Goal: Information Seeking & Learning: Learn about a topic

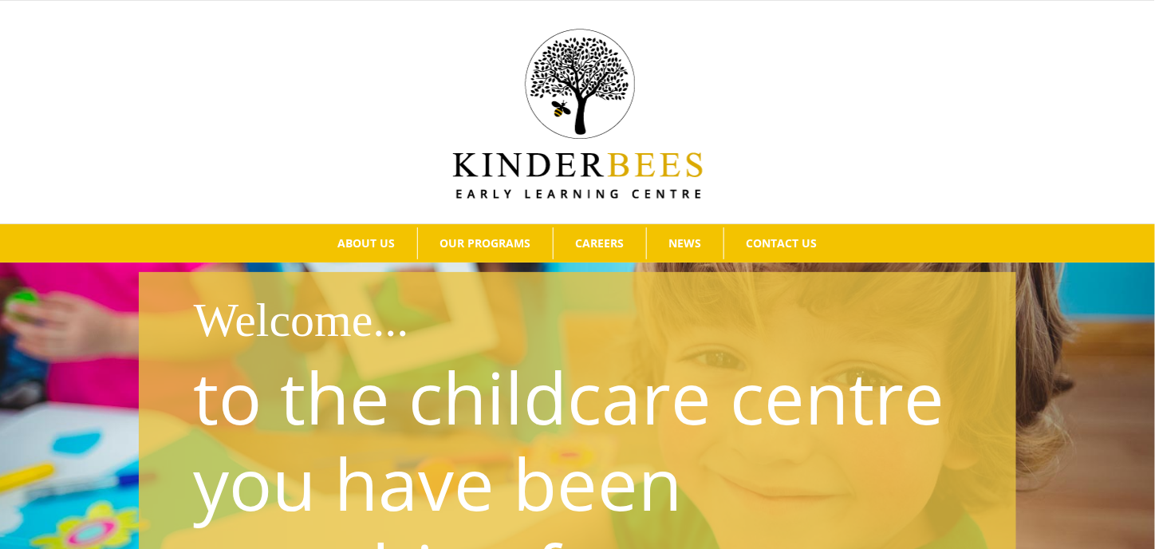
scroll to position [80, 0]
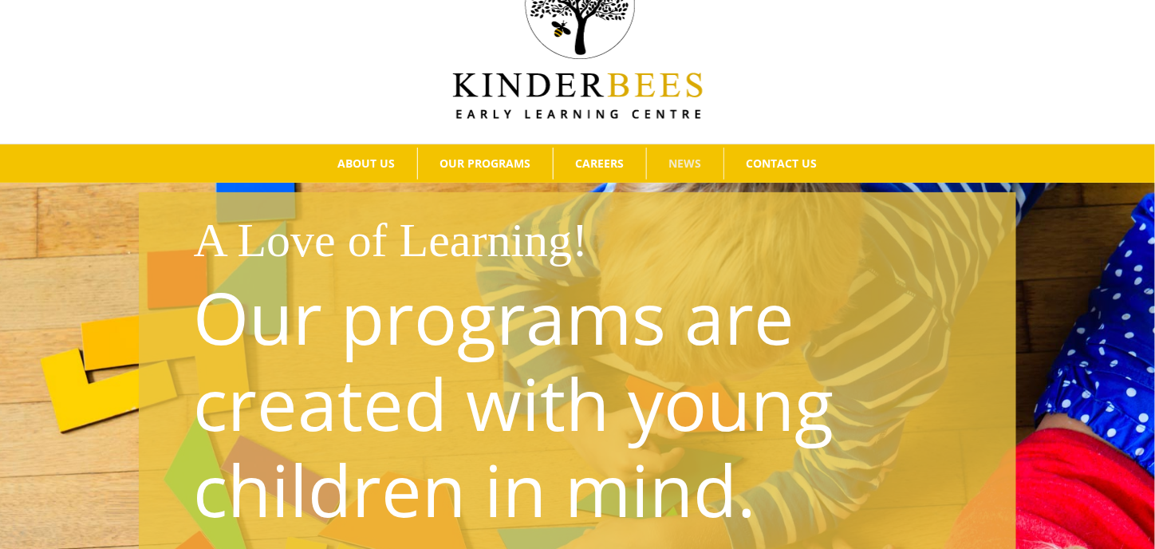
click at [691, 158] on span "NEWS" at bounding box center [685, 163] width 33 height 11
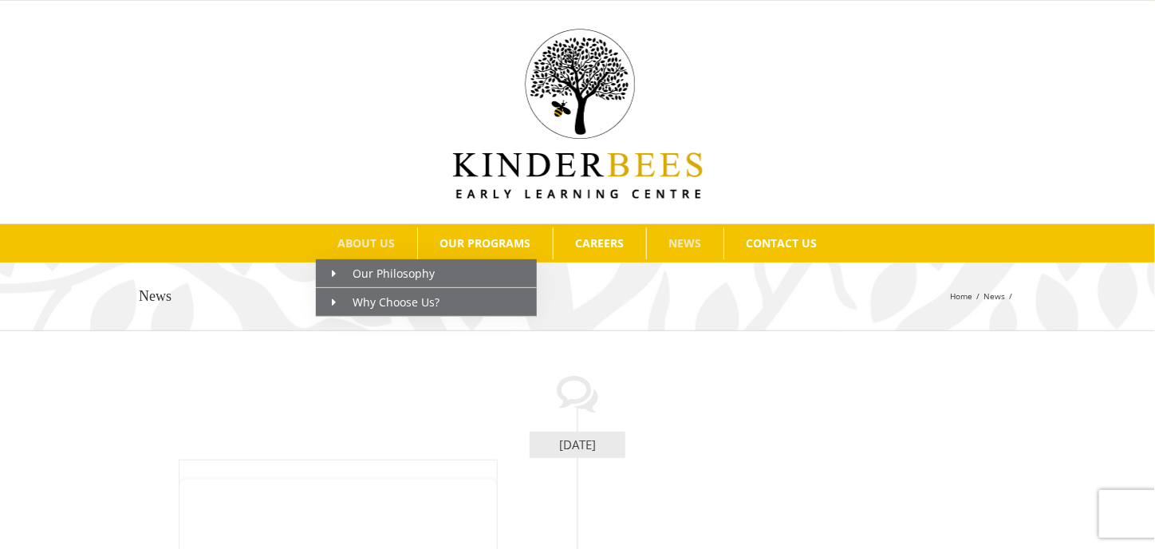
click at [383, 240] on span "ABOUT US" at bounding box center [366, 243] width 57 height 11
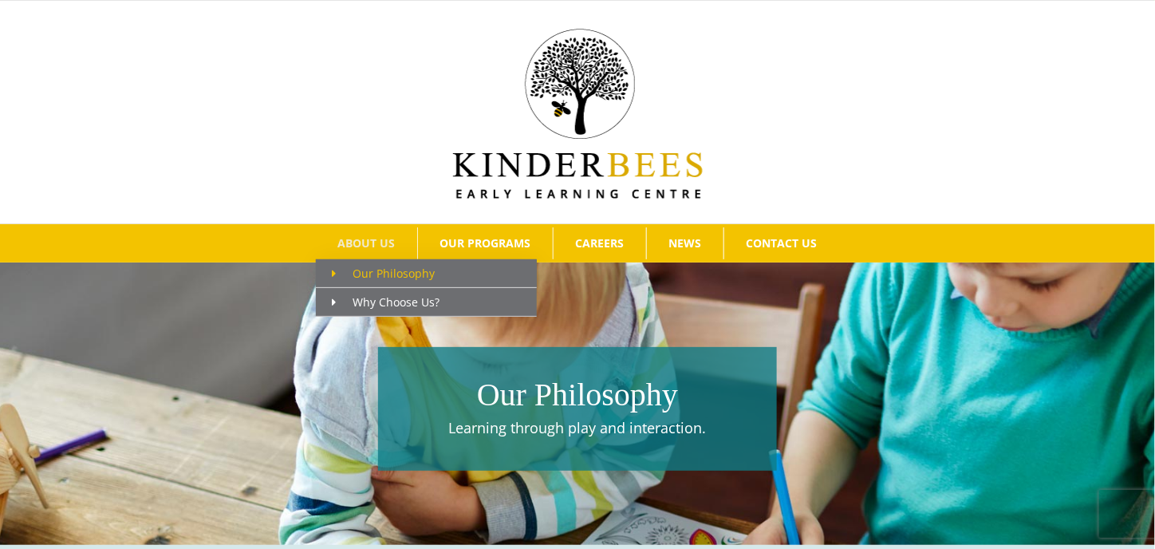
click at [384, 274] on span "Our Philosophy" at bounding box center [383, 273] width 103 height 15
click at [381, 295] on span "Why Choose Us?" at bounding box center [386, 301] width 108 height 15
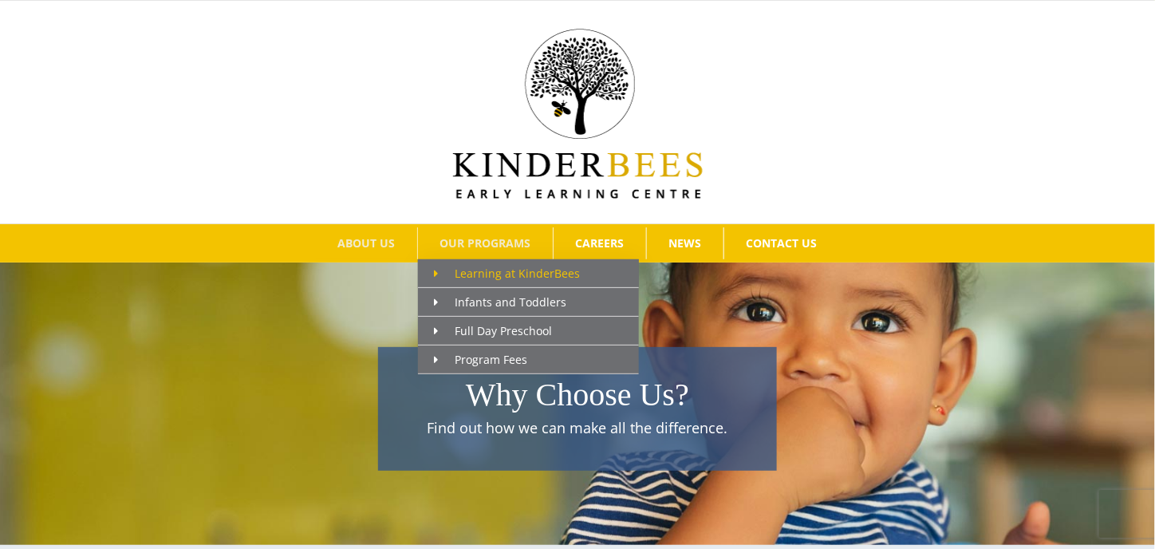
click at [493, 269] on span "Learning at KinderBees" at bounding box center [507, 273] width 146 height 15
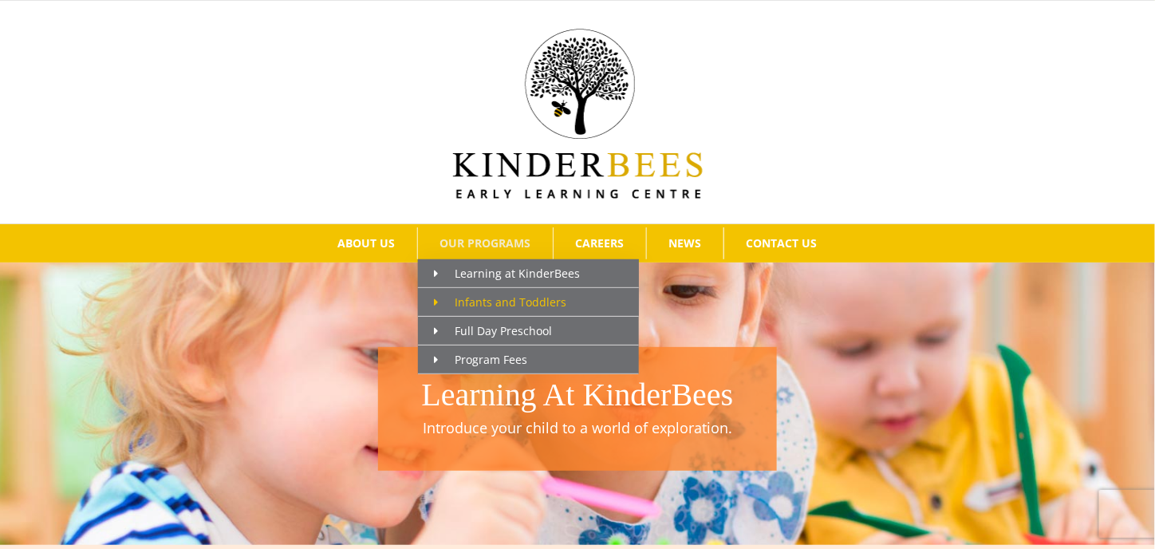
click at [480, 294] on span "Infants and Toddlers" at bounding box center [500, 301] width 132 height 15
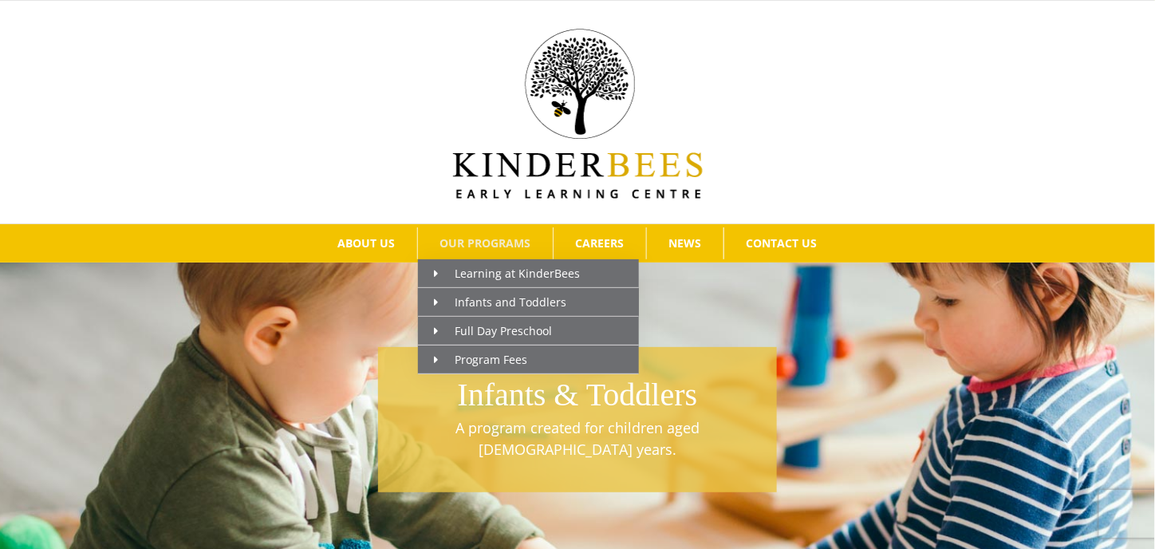
click at [483, 238] on span "OUR PROGRAMS" at bounding box center [485, 243] width 91 height 11
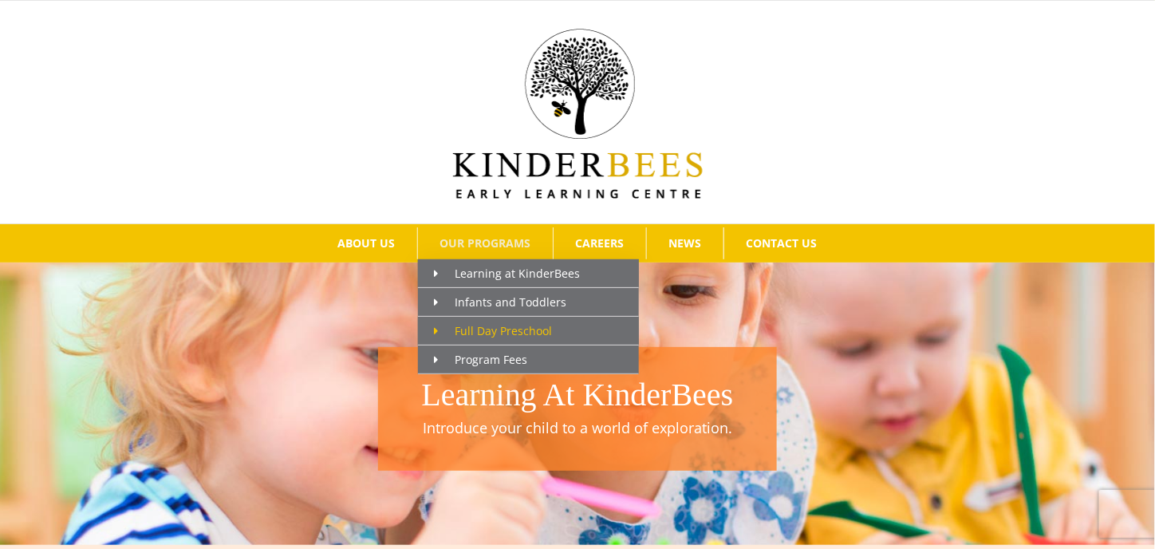
click at [479, 324] on span "Full Day Preschool" at bounding box center [493, 330] width 118 height 15
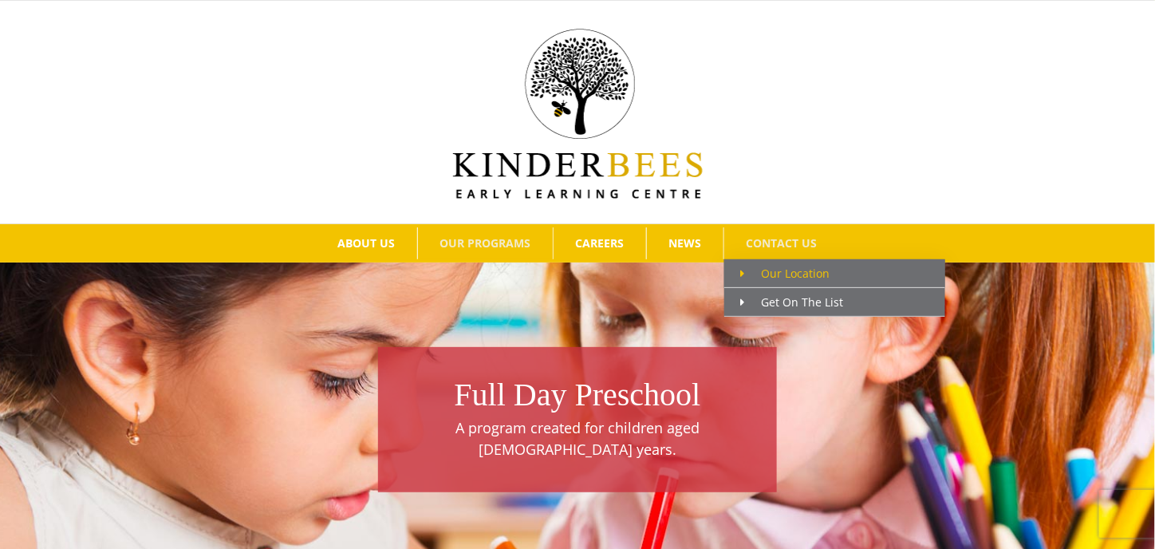
click at [773, 272] on span "Our Location" at bounding box center [784, 273] width 89 height 15
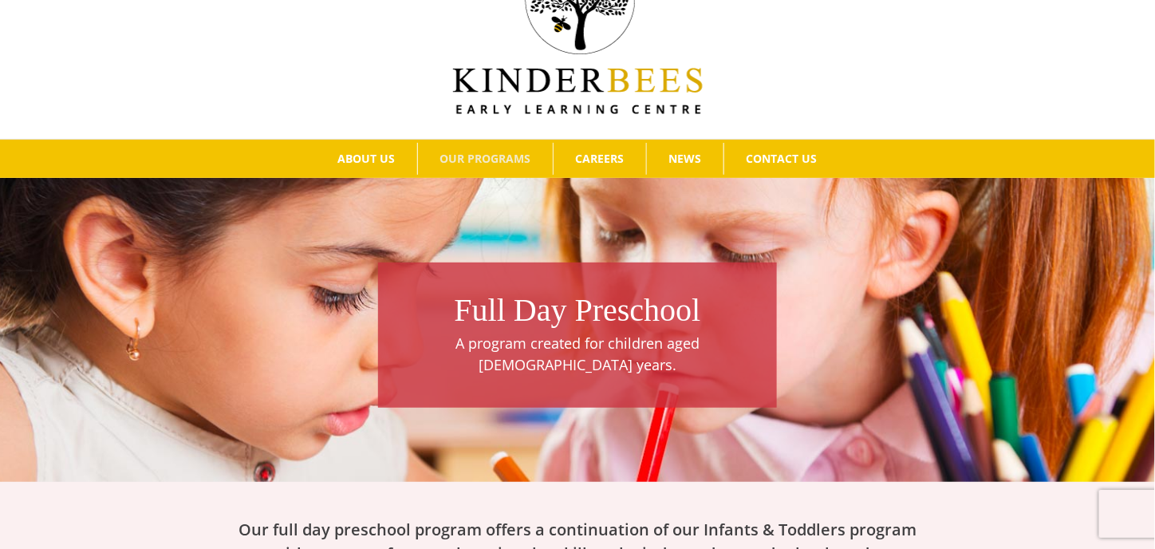
scroll to position [160, 0]
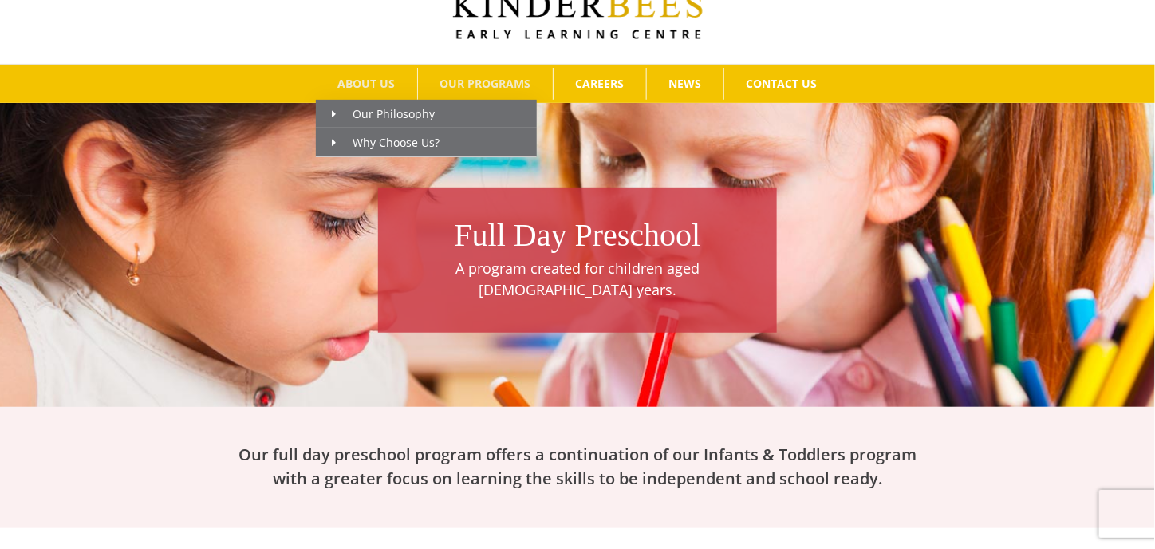
click at [381, 81] on span "ABOUT US" at bounding box center [366, 83] width 57 height 11
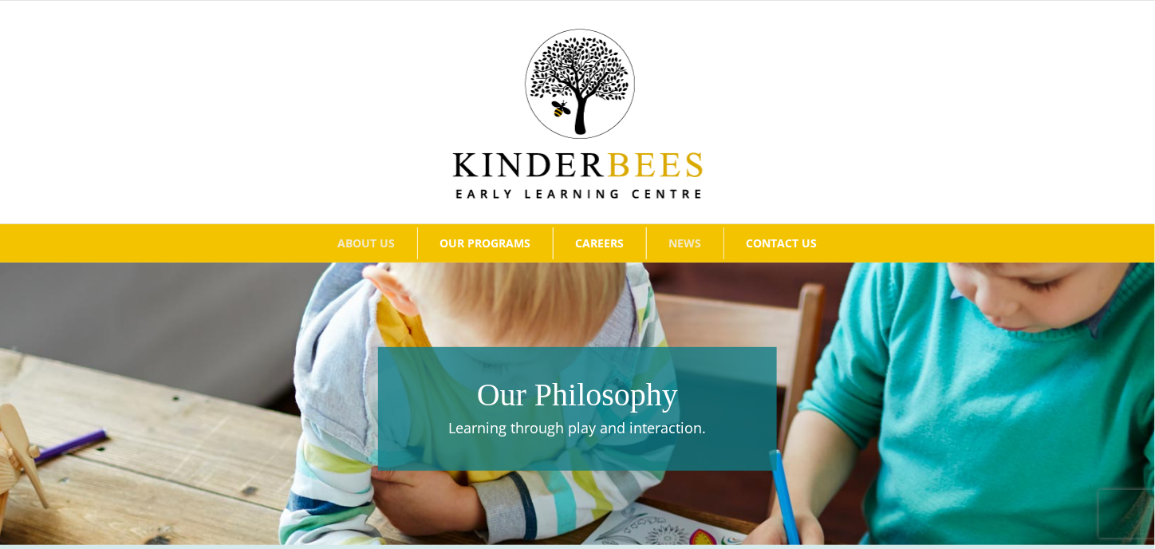
click at [683, 238] on span "NEWS" at bounding box center [685, 243] width 33 height 11
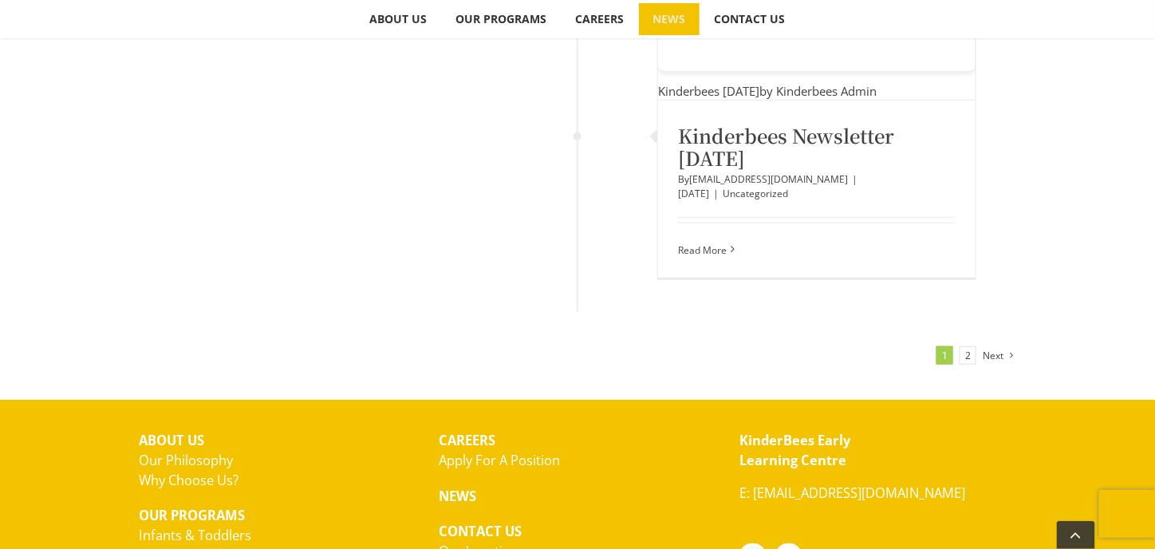
scroll to position [6358, 0]
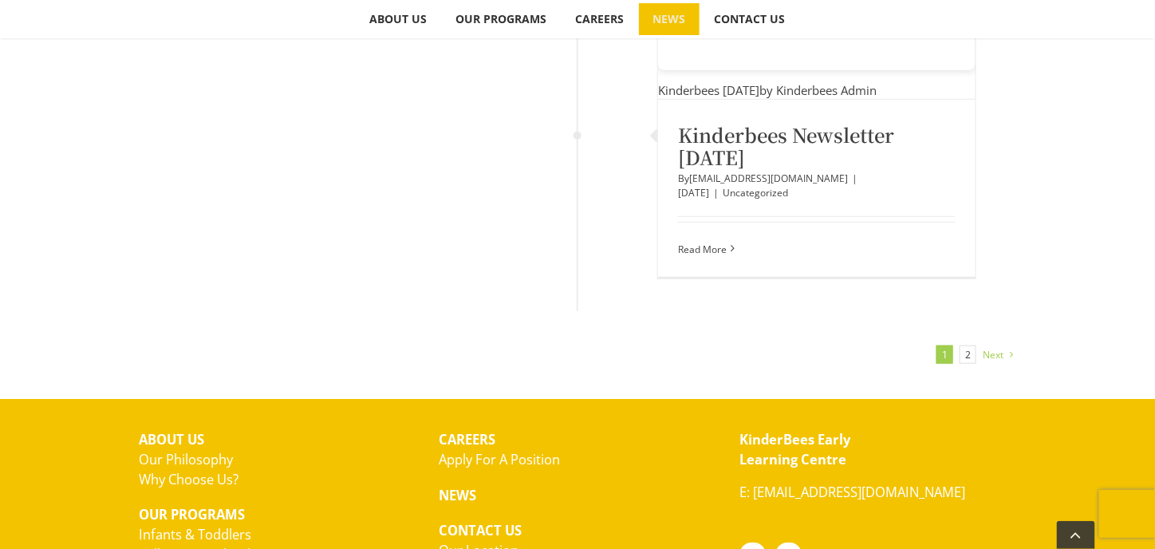
click at [993, 343] on span "Next" at bounding box center [993, 355] width 21 height 24
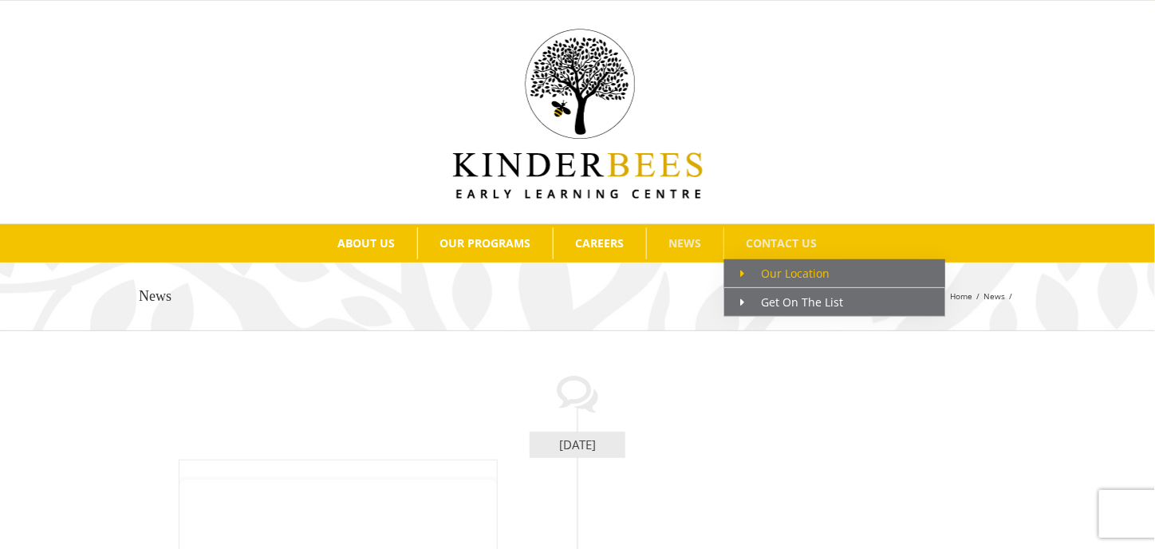
click at [783, 269] on span "Our Location" at bounding box center [784, 273] width 89 height 15
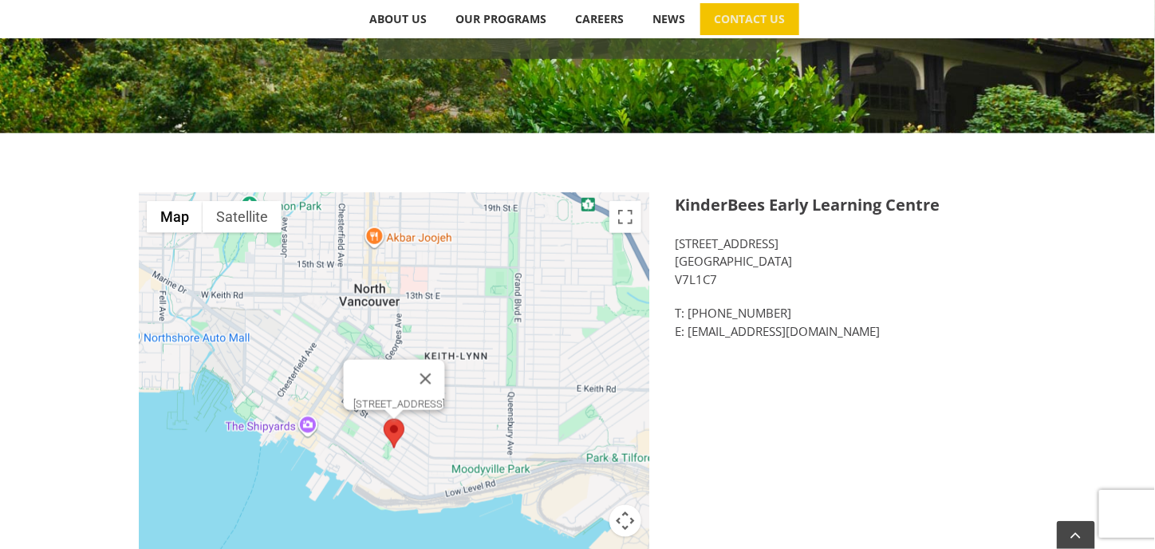
scroll to position [399, 0]
